Goal: Task Accomplishment & Management: Complete application form

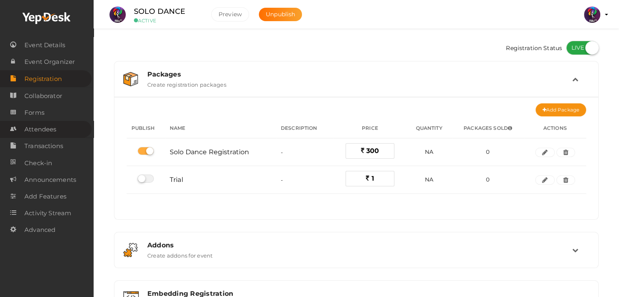
click at [51, 126] on span "Attendees" at bounding box center [40, 129] width 32 height 16
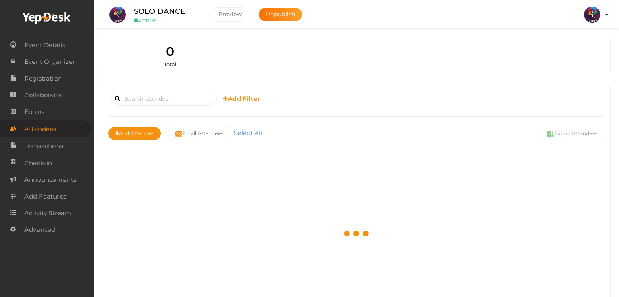
click at [272, 162] on div at bounding box center [356, 234] width 496 height 156
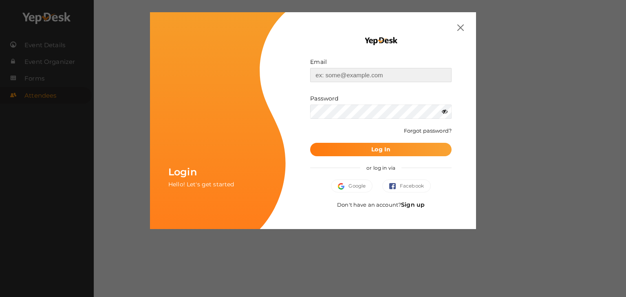
type input "[EMAIL_ADDRESS][DOMAIN_NAME]"
click at [395, 153] on button "Log In" at bounding box center [380, 149] width 141 height 13
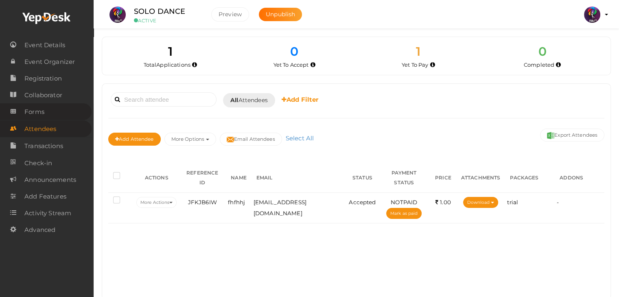
click at [31, 110] on span "Forms" at bounding box center [34, 112] width 20 height 16
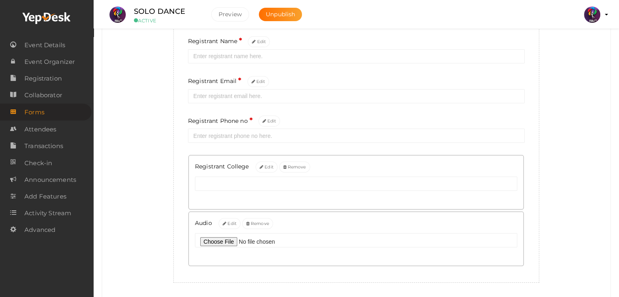
scroll to position [103, 0]
click at [44, 128] on span "Attendees" at bounding box center [40, 129] width 32 height 16
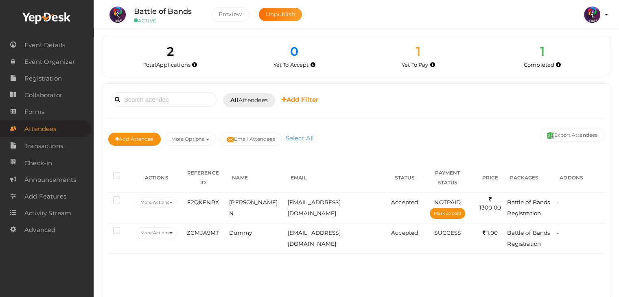
click at [604, 16] on li "Preview [GEOGRAPHIC_DATA] 2025 [EMAIL_ADDRESS][DOMAIN_NAME] Personal Profile My…" at bounding box center [592, 14] width 33 height 29
click at [598, 15] on img at bounding box center [592, 15] width 16 height 16
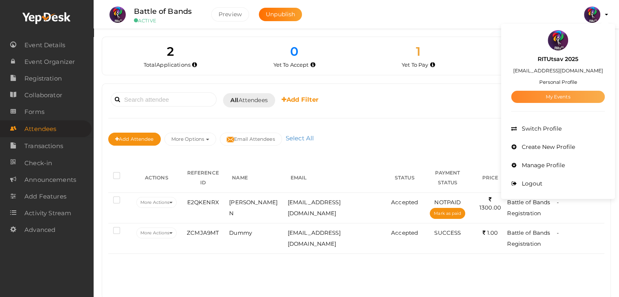
click at [567, 97] on link "My Events" at bounding box center [559, 97] width 94 height 12
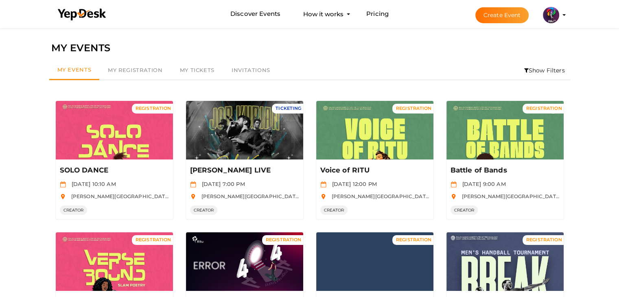
click at [496, 17] on button "Create Event" at bounding box center [503, 15] width 54 height 16
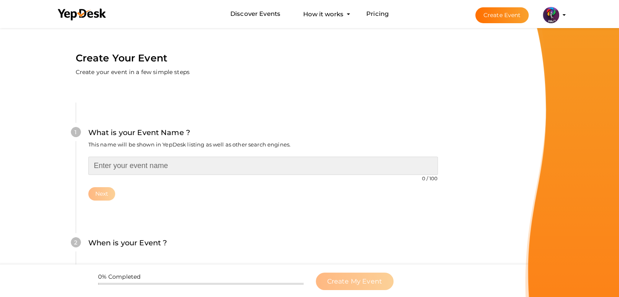
click at [193, 169] on input "text" at bounding box center [263, 166] width 350 height 18
type input "Job Fair - RITU 25"
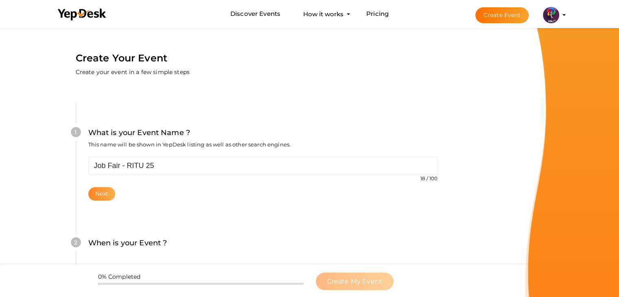
click at [106, 195] on button "Next" at bounding box center [101, 193] width 27 height 13
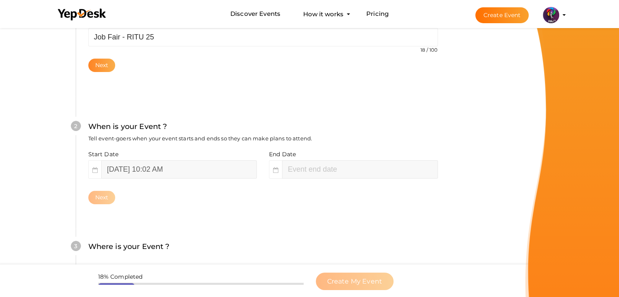
scroll to position [167, 0]
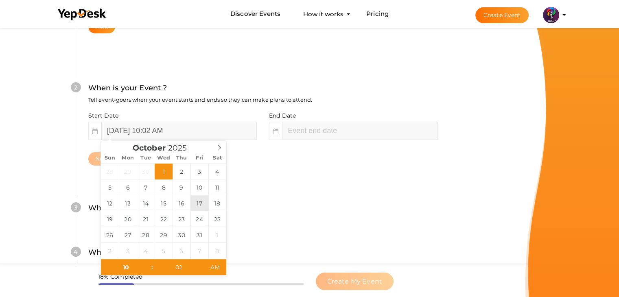
type input "[DATE] 10:02 AM"
type input "02"
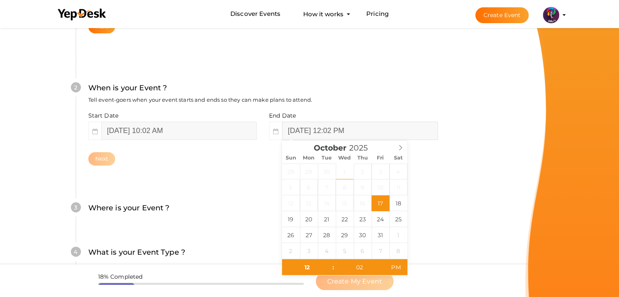
click at [303, 126] on input "[DATE] 12:02 PM" at bounding box center [360, 131] width 156 height 18
type input "[DATE] 12:02 PM"
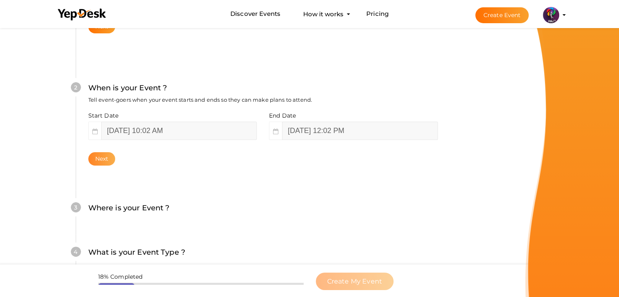
click at [94, 154] on button "Next" at bounding box center [101, 158] width 27 height 13
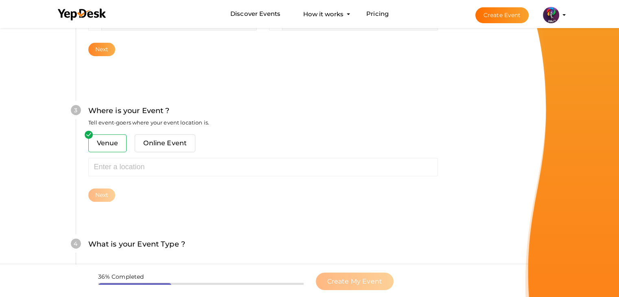
scroll to position [300, 0]
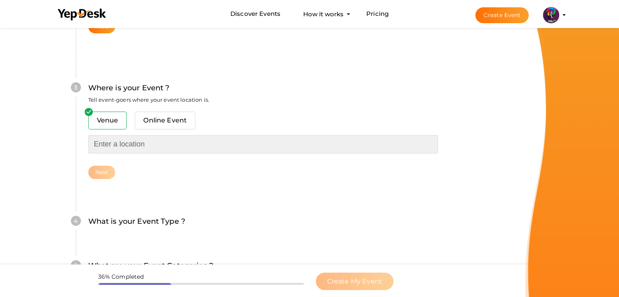
click at [115, 144] on input "text" at bounding box center [263, 144] width 350 height 18
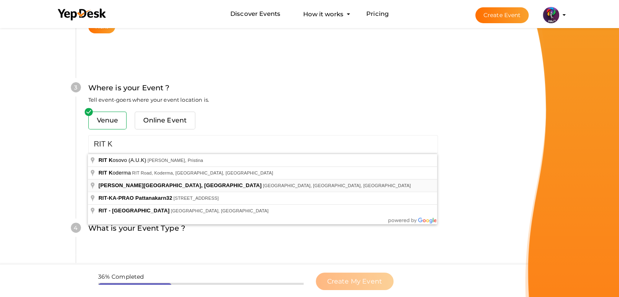
type input "[PERSON_NAME][GEOGRAPHIC_DATA], [GEOGRAPHIC_DATA], [GEOGRAPHIC_DATA], [GEOGRAPH…"
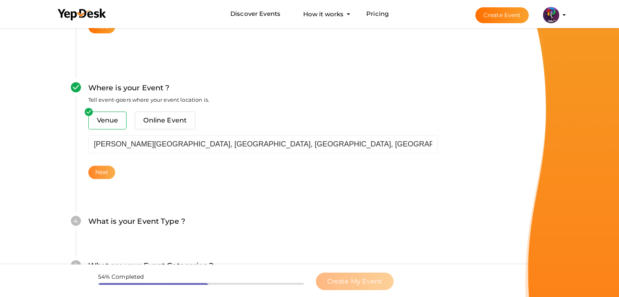
click at [104, 170] on button "Next" at bounding box center [101, 172] width 27 height 13
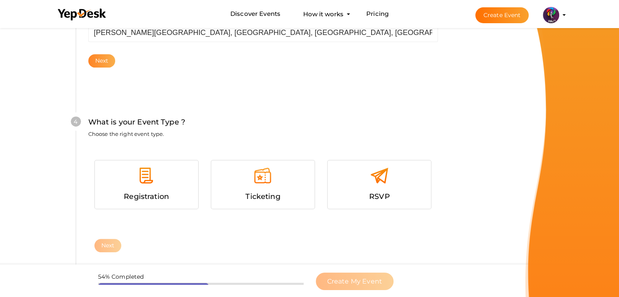
scroll to position [446, 0]
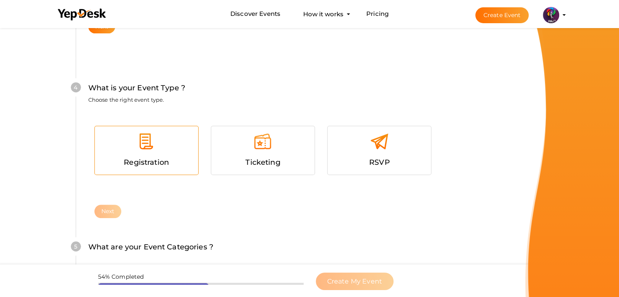
click at [143, 154] on div at bounding box center [146, 144] width 91 height 24
click at [109, 211] on button "Next" at bounding box center [107, 211] width 27 height 13
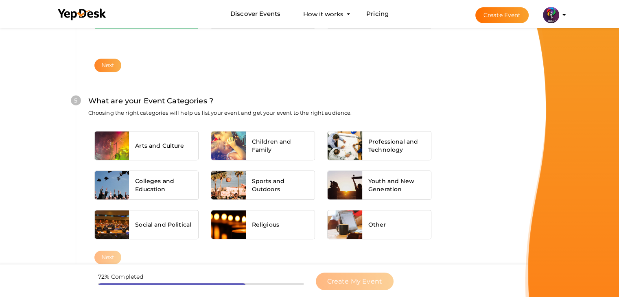
scroll to position [616, 0]
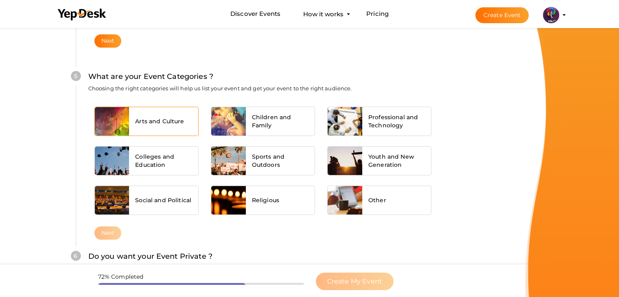
click at [158, 127] on div "Arts and Culture" at bounding box center [163, 121] width 69 height 29
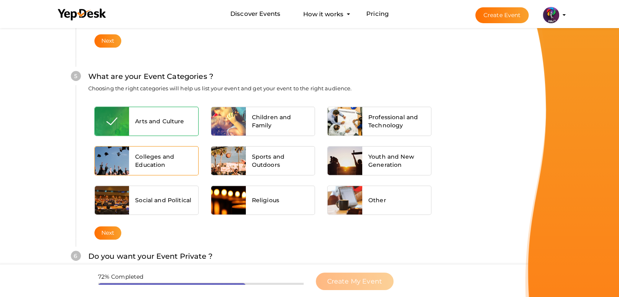
click at [163, 153] on span "Colleges and Education" at bounding box center [163, 161] width 57 height 16
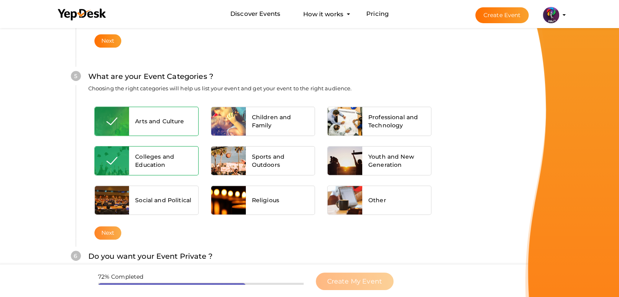
click at [116, 235] on button "Next" at bounding box center [107, 232] width 27 height 13
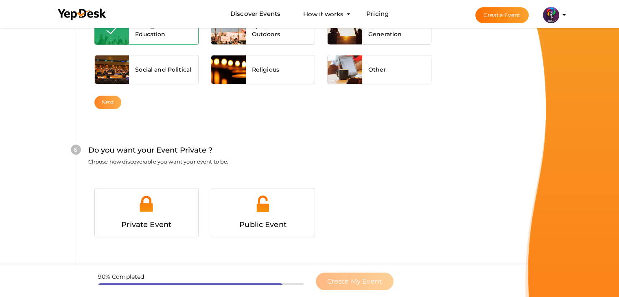
scroll to position [795, 0]
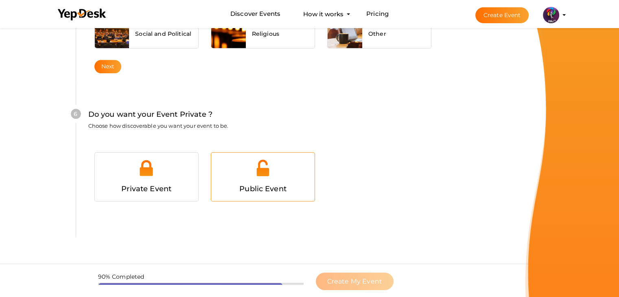
click at [273, 174] on div at bounding box center [262, 171] width 91 height 24
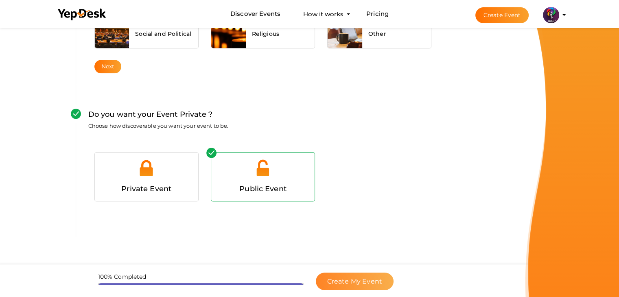
click at [349, 281] on span "Create My Event" at bounding box center [354, 282] width 55 height 8
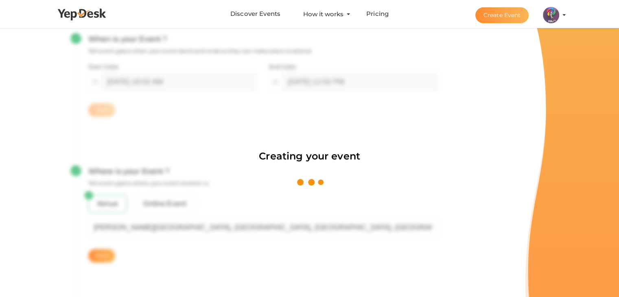
scroll to position [122, 0]
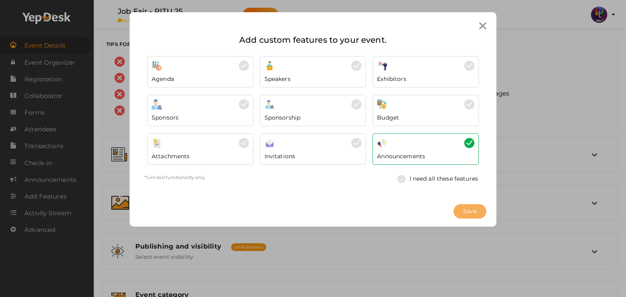
click at [474, 213] on span "Save" at bounding box center [470, 211] width 14 height 9
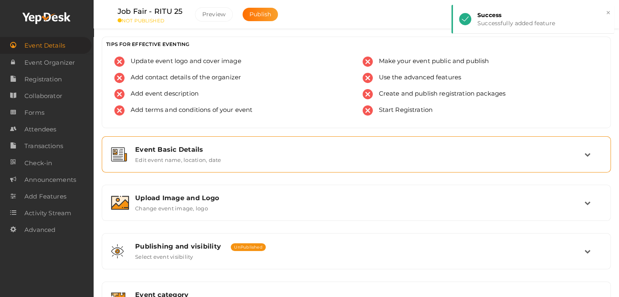
click at [206, 143] on div "Event Basic Details Edit event name, location, date" at bounding box center [356, 154] width 501 height 27
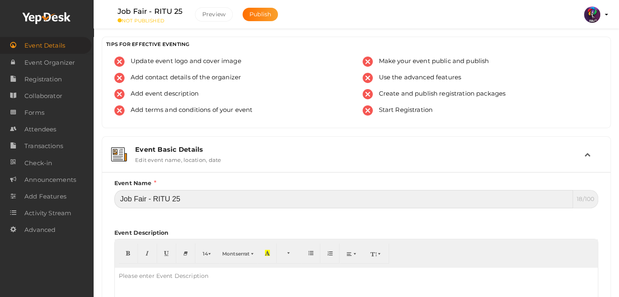
click at [174, 199] on input "Job Fair - RITU 25" at bounding box center [343, 199] width 459 height 18
click at [196, 201] on input "Job Fair - RITU 25" at bounding box center [343, 199] width 459 height 18
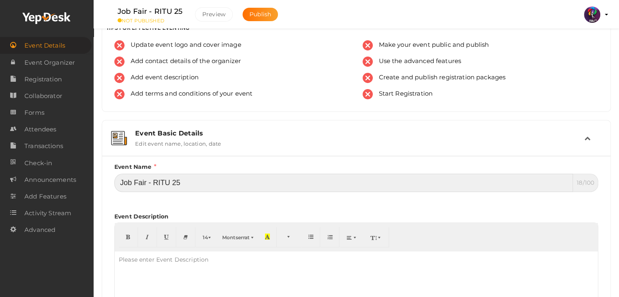
scroll to position [16, 0]
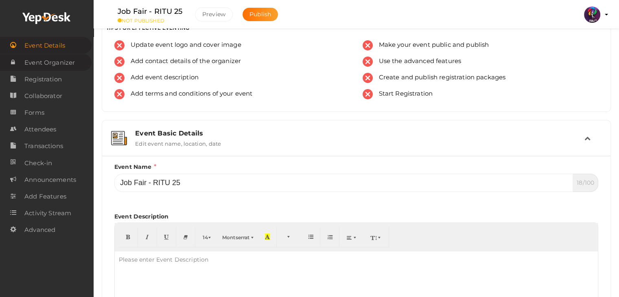
click at [66, 62] on span "Event Organizer" at bounding box center [49, 63] width 51 height 16
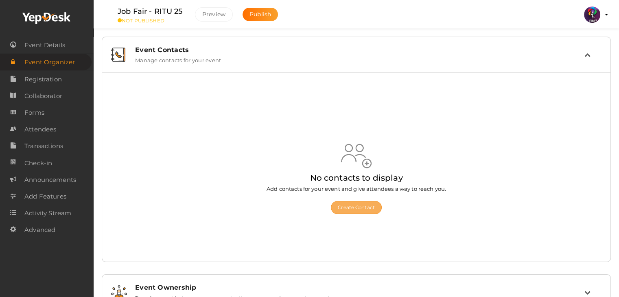
click at [354, 203] on div "Create Contact" at bounding box center [357, 203] width 180 height 21
click at [354, 203] on button "Create Contact" at bounding box center [356, 207] width 51 height 13
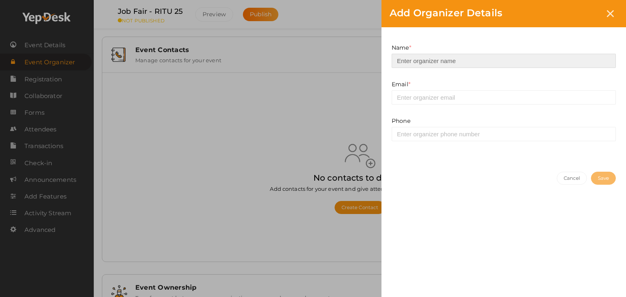
click at [487, 62] on input at bounding box center [503, 61] width 224 height 14
type input "[PERSON_NAME]"
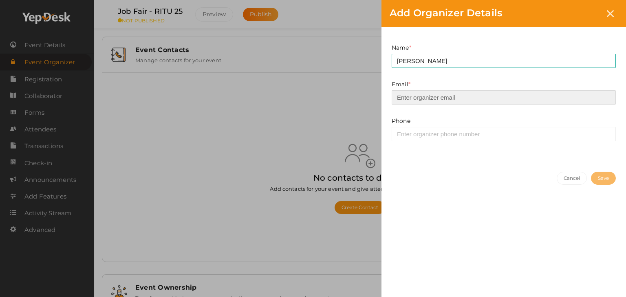
click at [484, 98] on input "email" at bounding box center [503, 97] width 224 height 14
type input "[EMAIL_ADDRESS][DOMAIN_NAME]"
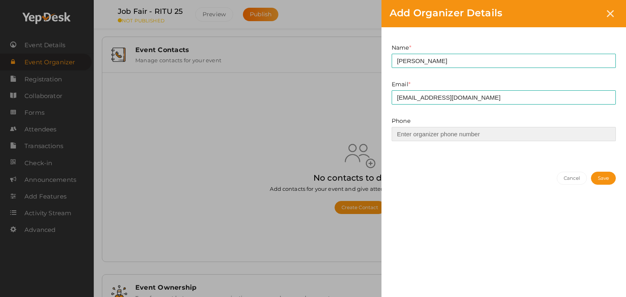
click at [484, 137] on input at bounding box center [503, 134] width 224 height 14
type input "6282772979"
click at [602, 175] on button "Save" at bounding box center [603, 178] width 25 height 13
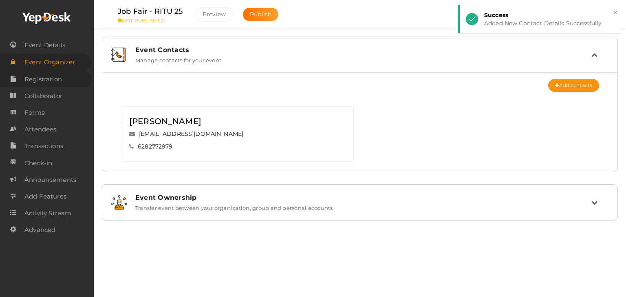
click at [64, 76] on link "Registration" at bounding box center [46, 79] width 92 height 17
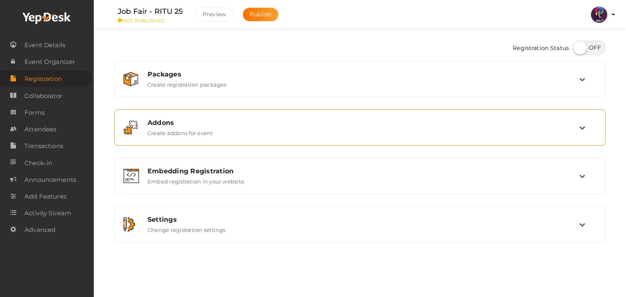
click at [209, 139] on div "Addons Create addons for event" at bounding box center [360, 127] width 482 height 27
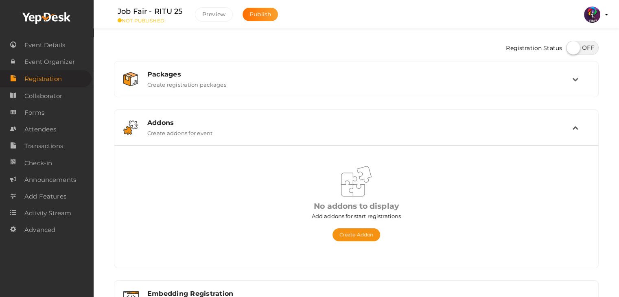
click at [209, 139] on div "Addons Create addons for event" at bounding box center [357, 127] width 476 height 27
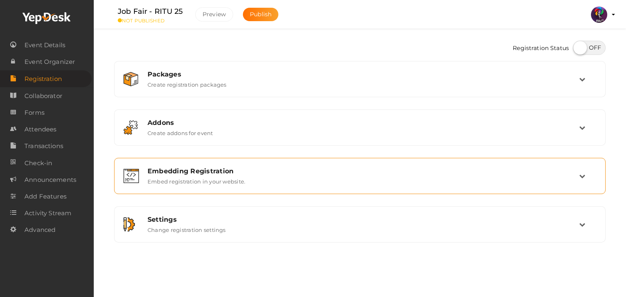
click at [217, 174] on div "Embedding Registration" at bounding box center [362, 171] width 431 height 8
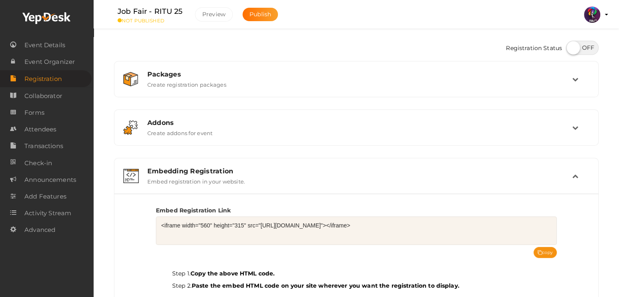
click at [217, 174] on div "Embedding Registration" at bounding box center [359, 171] width 425 height 8
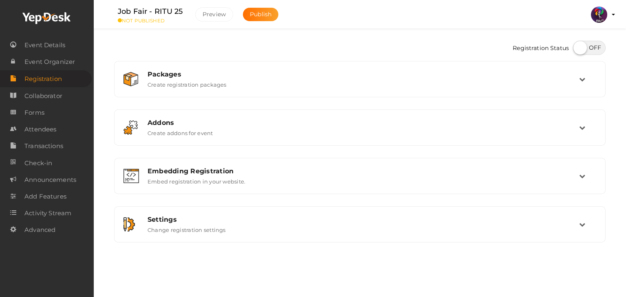
click at [158, 252] on div "Registration Status Packages Create registration packages Add Package No packag…" at bounding box center [359, 146] width 491 height 218
click at [54, 45] on span "Event Details" at bounding box center [44, 45] width 41 height 16
